Goal: Check status: Check status

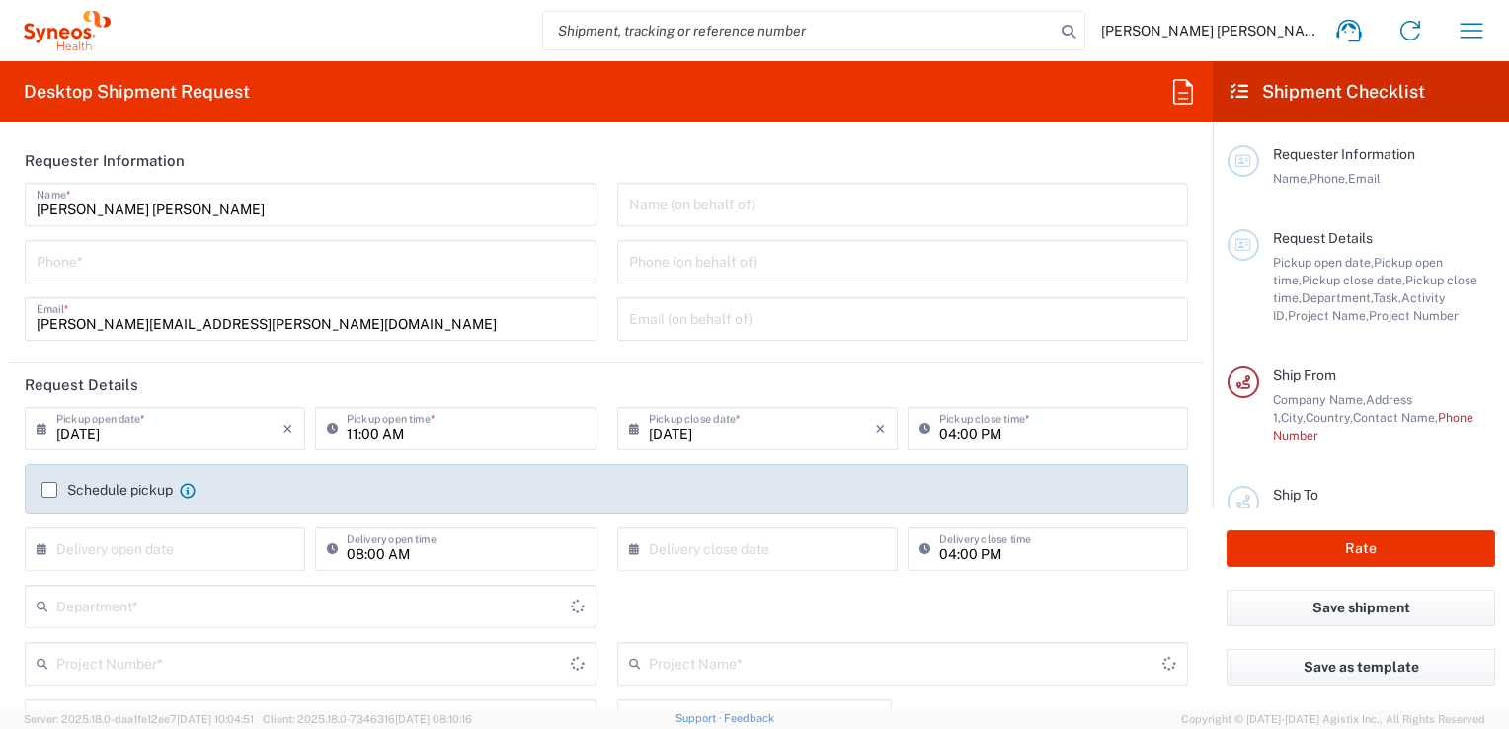
type input "3110"
type input "[GEOGRAPHIC_DATA]"
type input "Syneos Health Clinical [GEOGRAPHIC_DATA]"
click at [1461, 26] on icon "button" at bounding box center [1471, 31] width 32 height 32
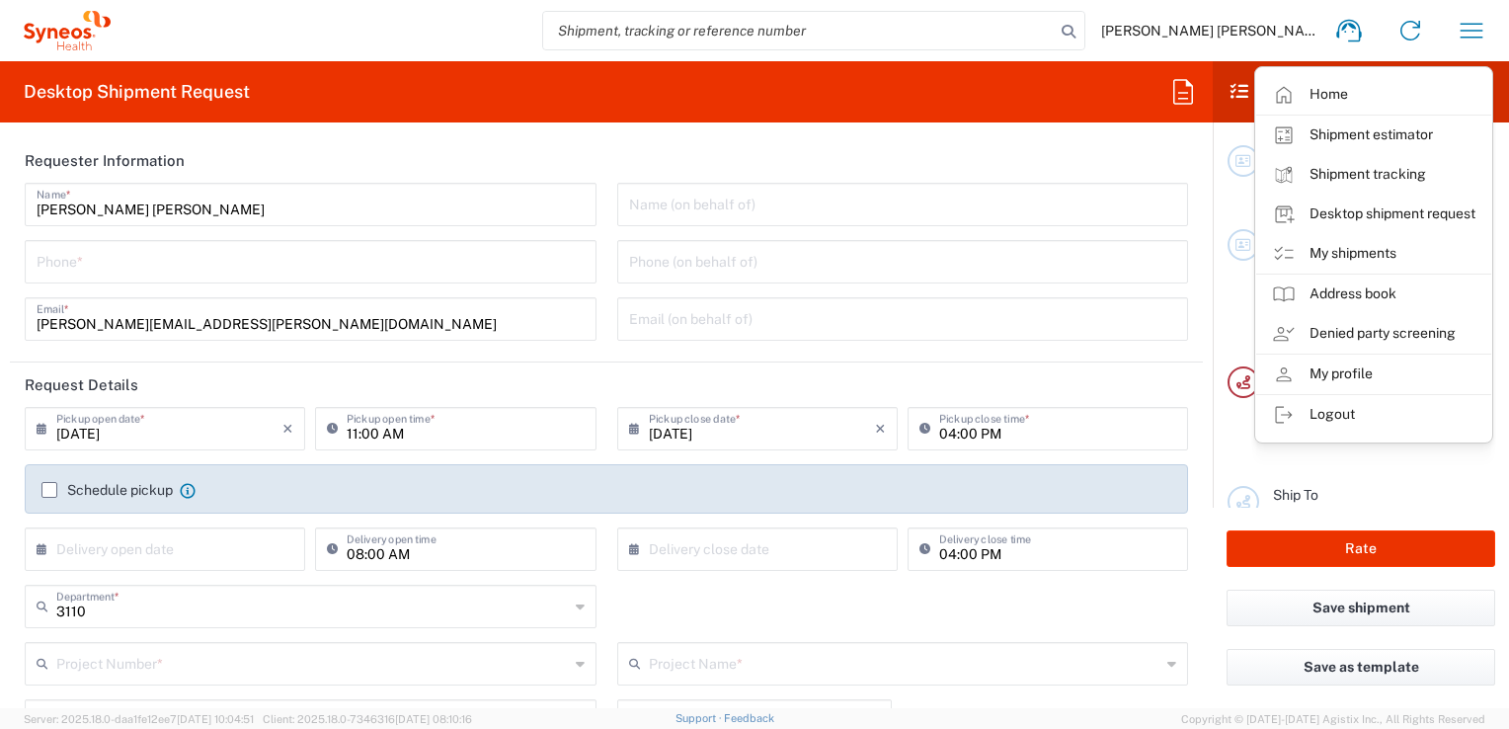
click at [1375, 247] on link "My shipments" at bounding box center [1373, 253] width 235 height 39
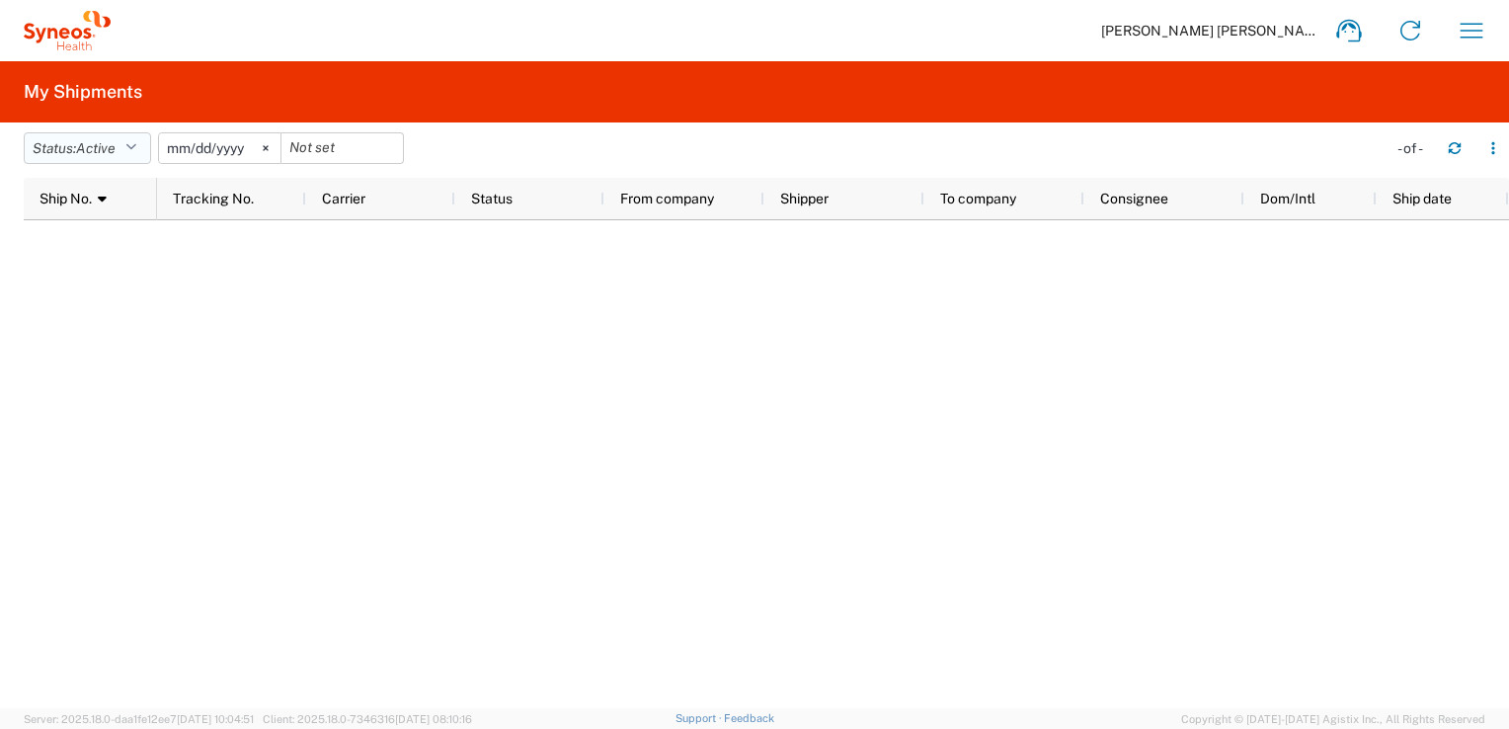
click at [136, 149] on icon "button" at bounding box center [130, 148] width 11 height 14
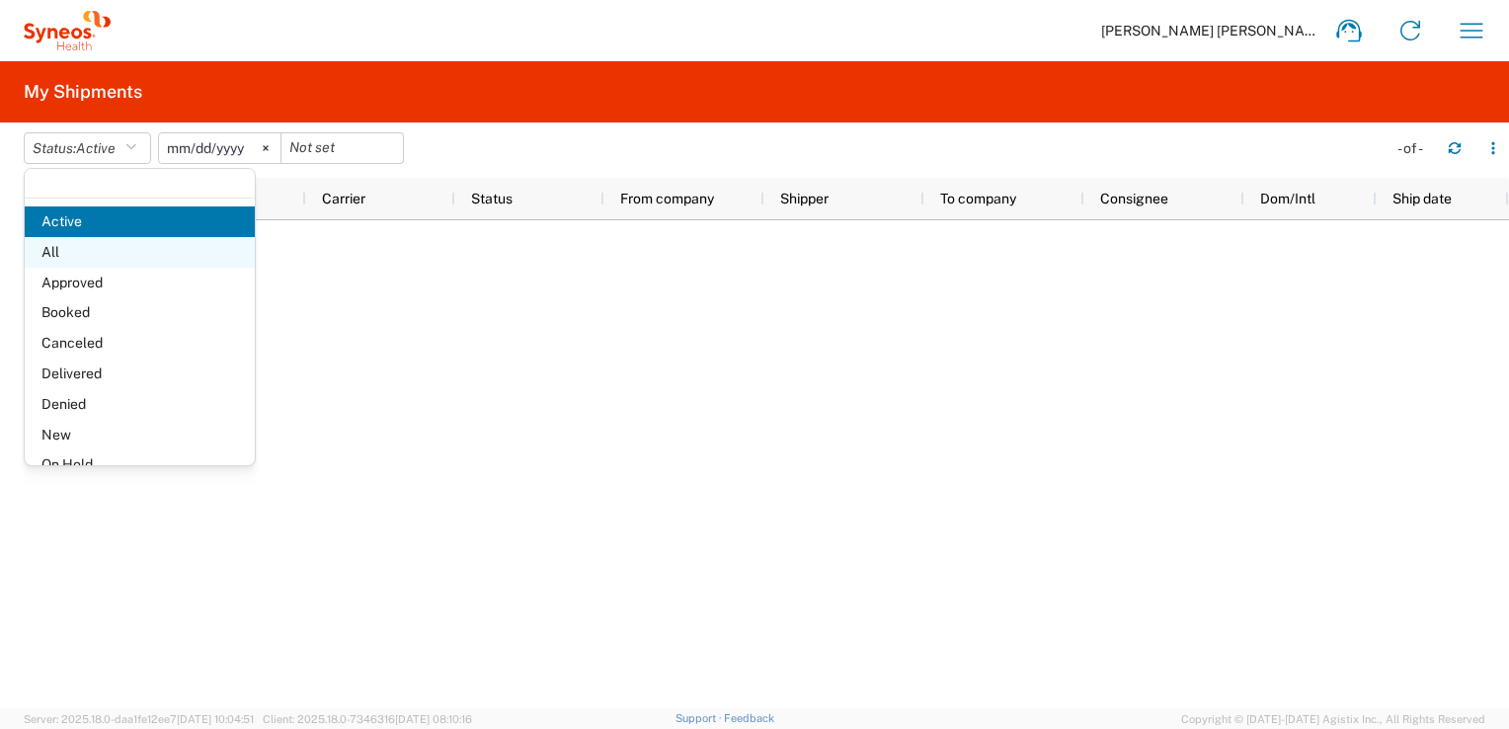
click at [44, 253] on span "All" at bounding box center [140, 252] width 230 height 31
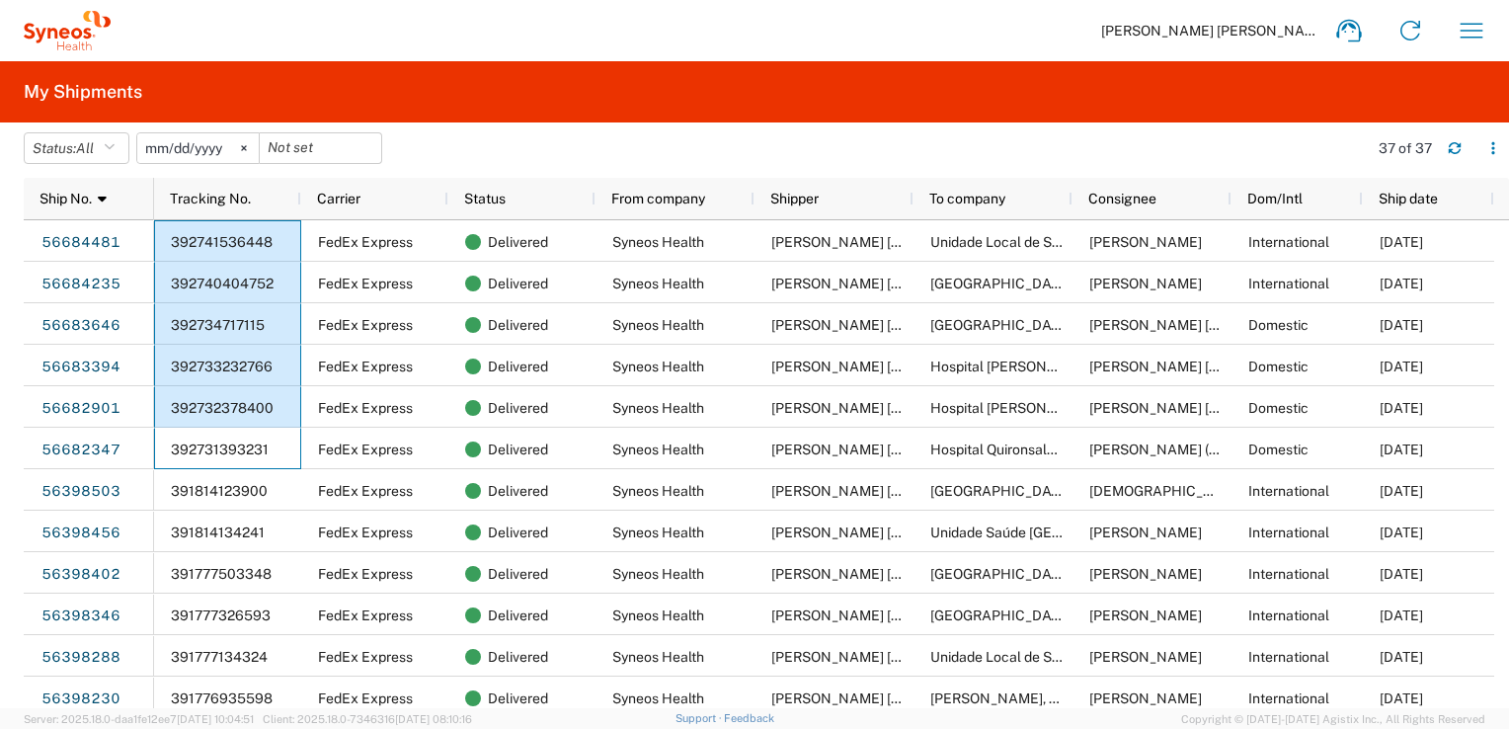
drag, startPoint x: 273, startPoint y: 449, endPoint x: 249, endPoint y: 250, distance: 200.9
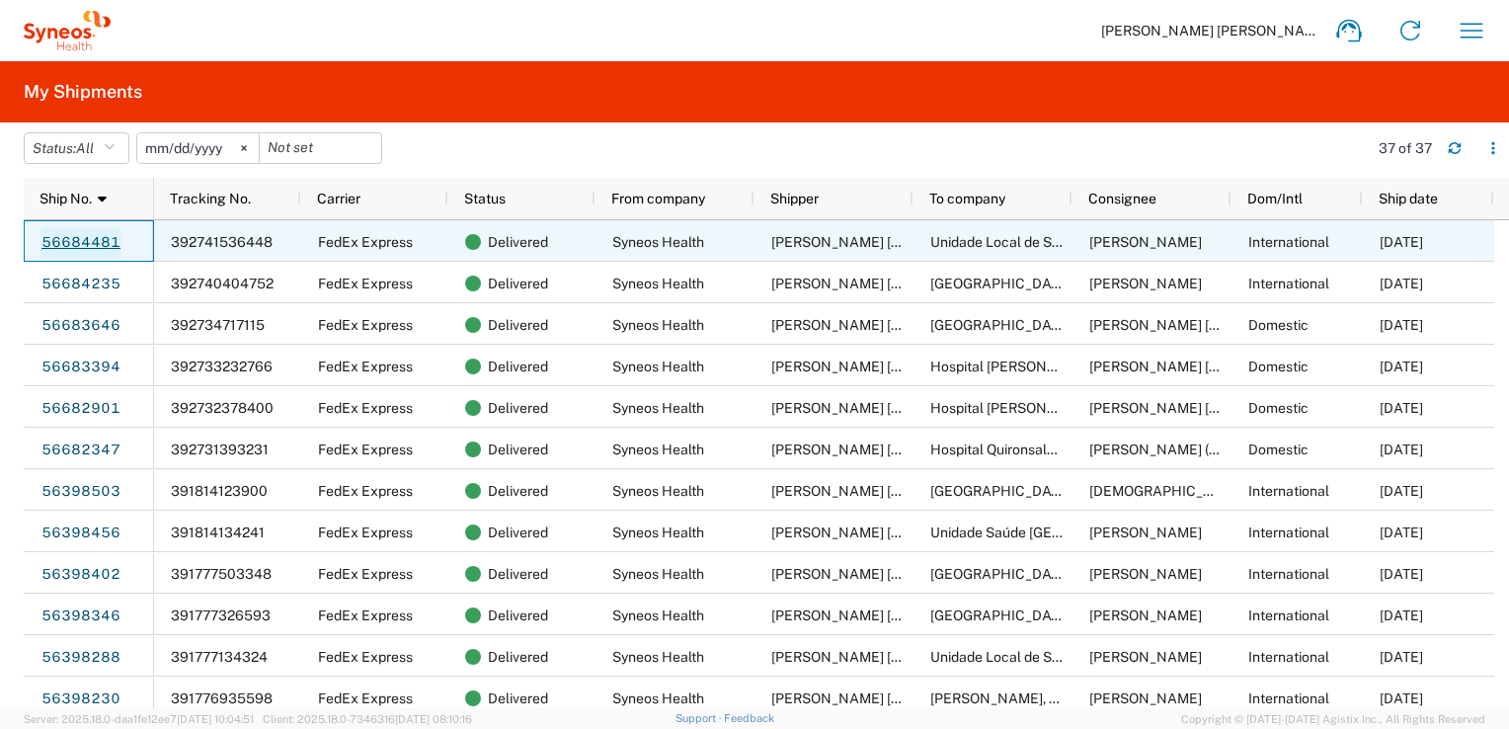
click at [82, 242] on link "56684481" at bounding box center [80, 243] width 81 height 32
